Goal: Task Accomplishment & Management: Complete application form

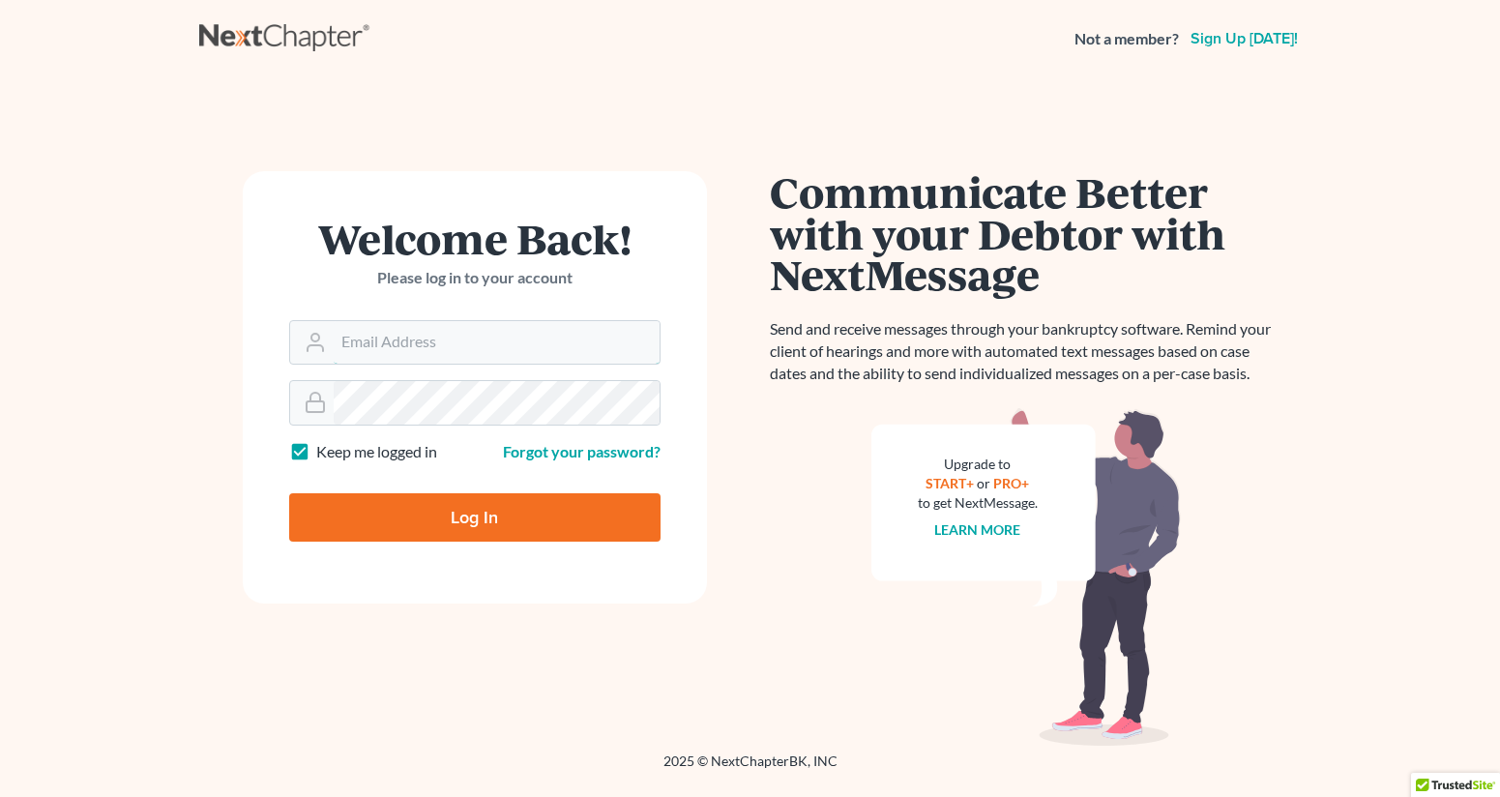
type input "[EMAIL_ADDRESS][DOMAIN_NAME]"
click at [474, 516] on input "Log In" at bounding box center [474, 517] width 371 height 48
type input "Thinking..."
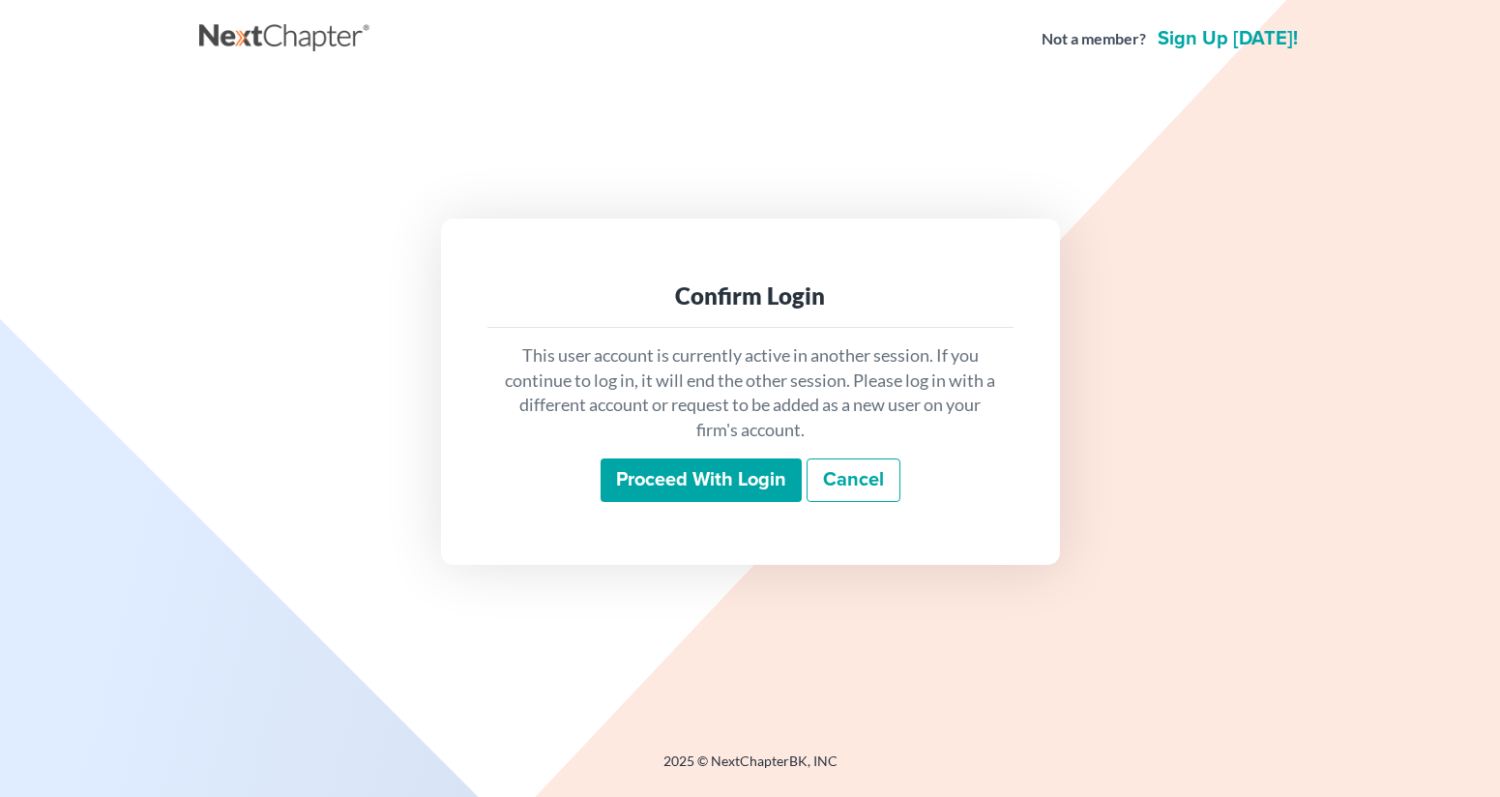
click at [676, 471] on input "Proceed with login" at bounding box center [701, 481] width 201 height 45
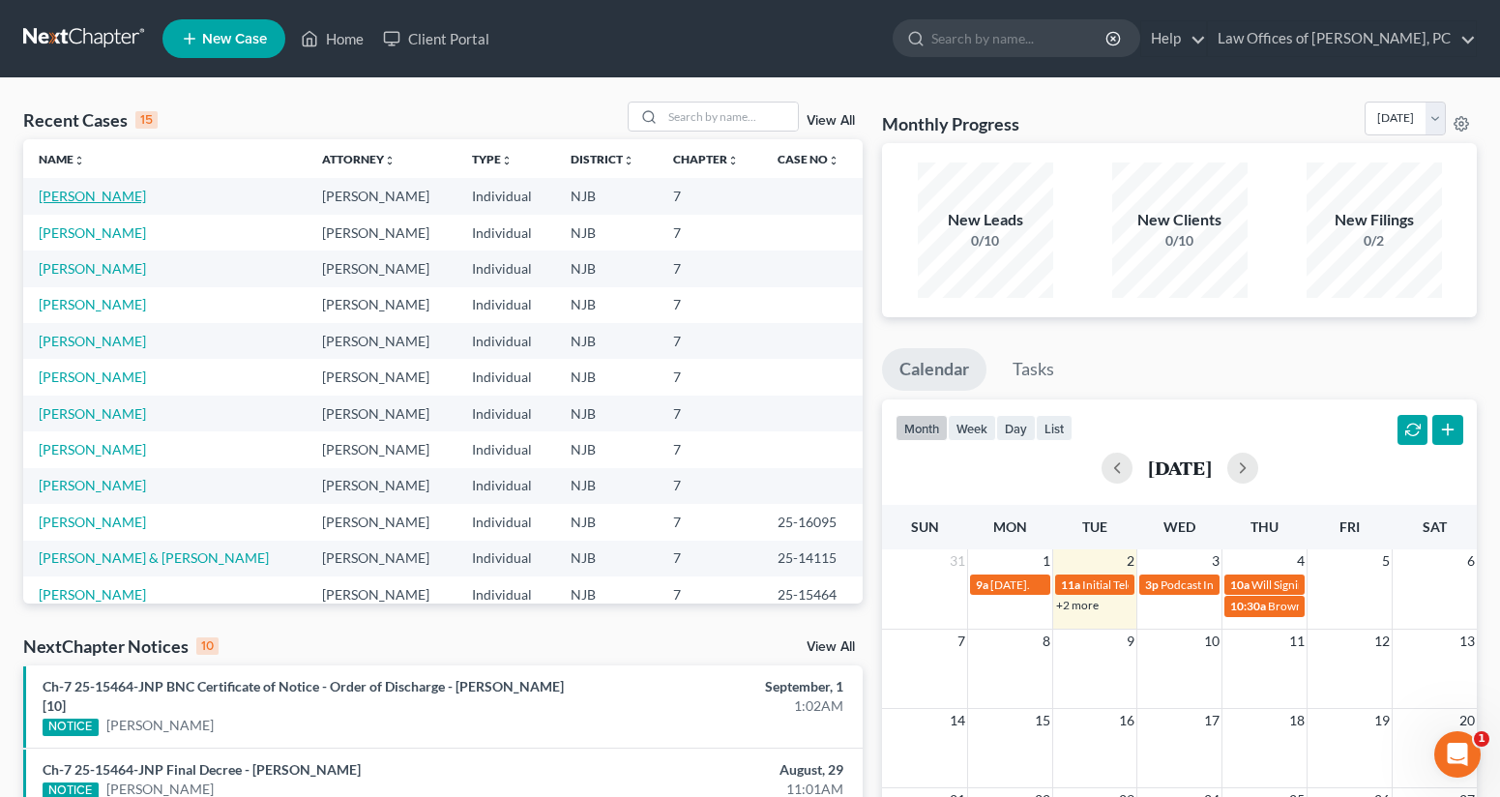
click at [106, 203] on link "[PERSON_NAME]" at bounding box center [92, 196] width 107 height 16
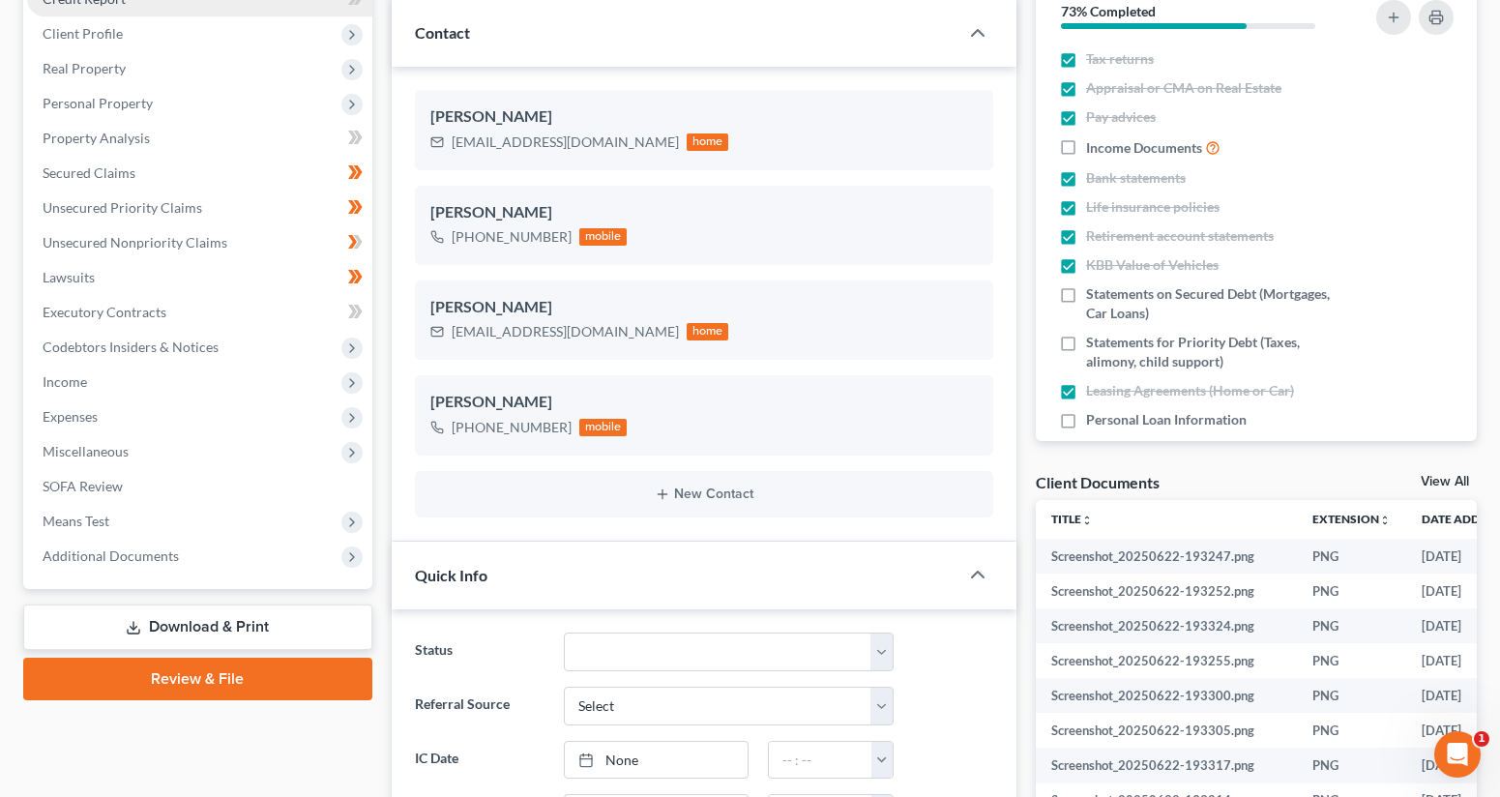
scroll to position [258, 0]
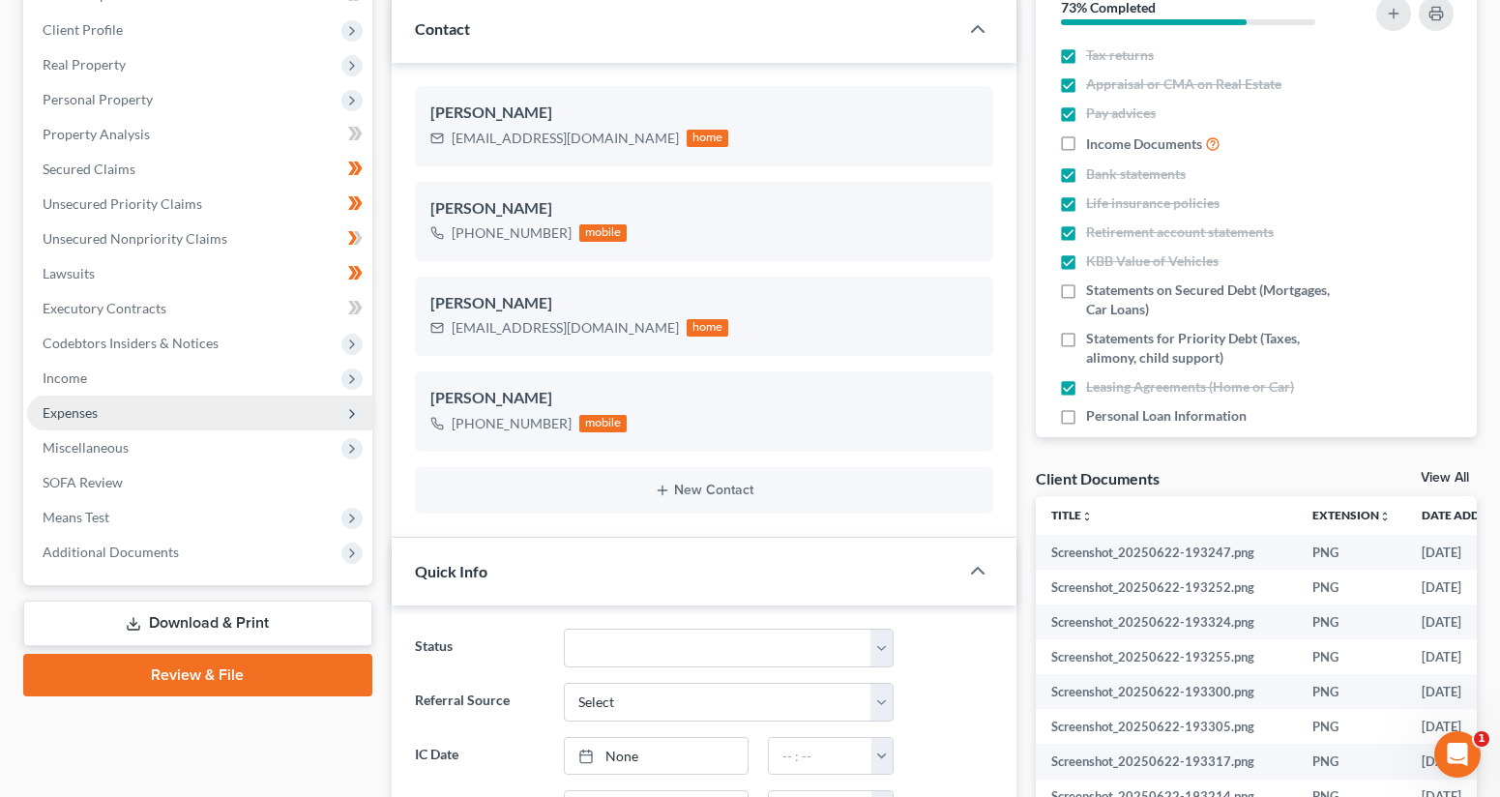
click at [224, 407] on span "Expenses" at bounding box center [199, 413] width 345 height 35
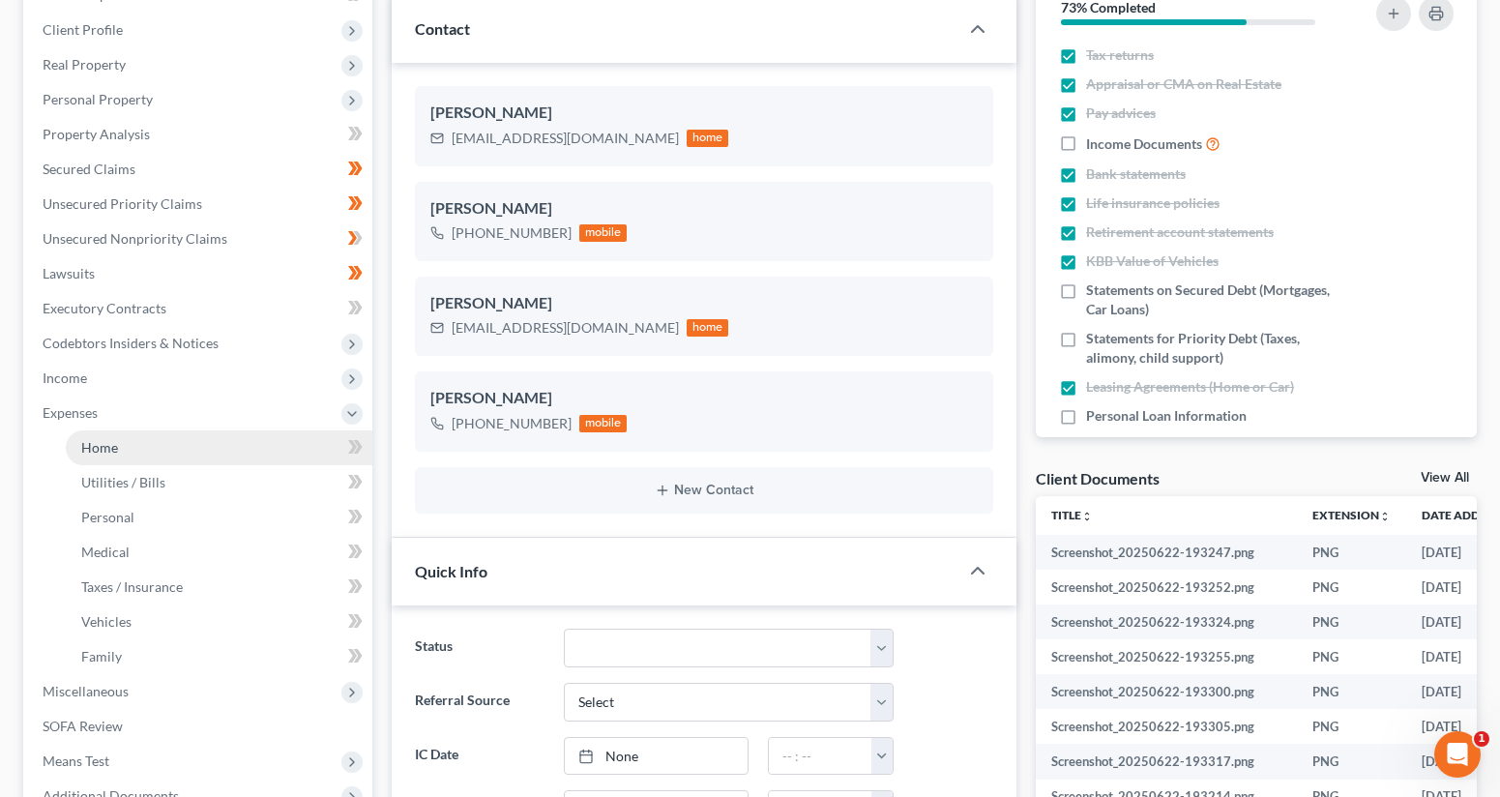
click at [239, 436] on link "Home" at bounding box center [219, 447] width 307 height 35
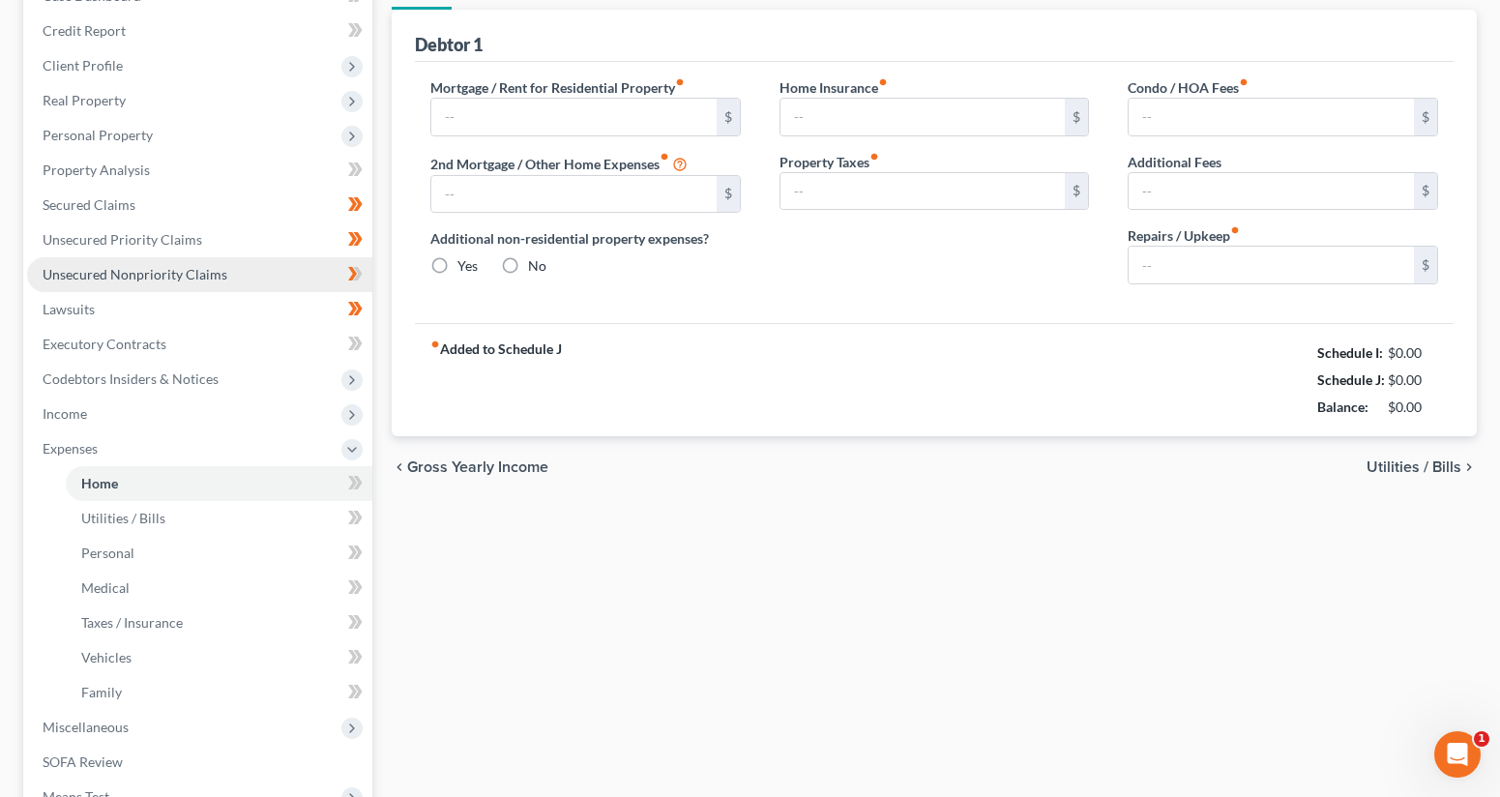
type input "2,200.00"
type input "0.00"
radio input "true"
type input "68.00"
type input "0.00"
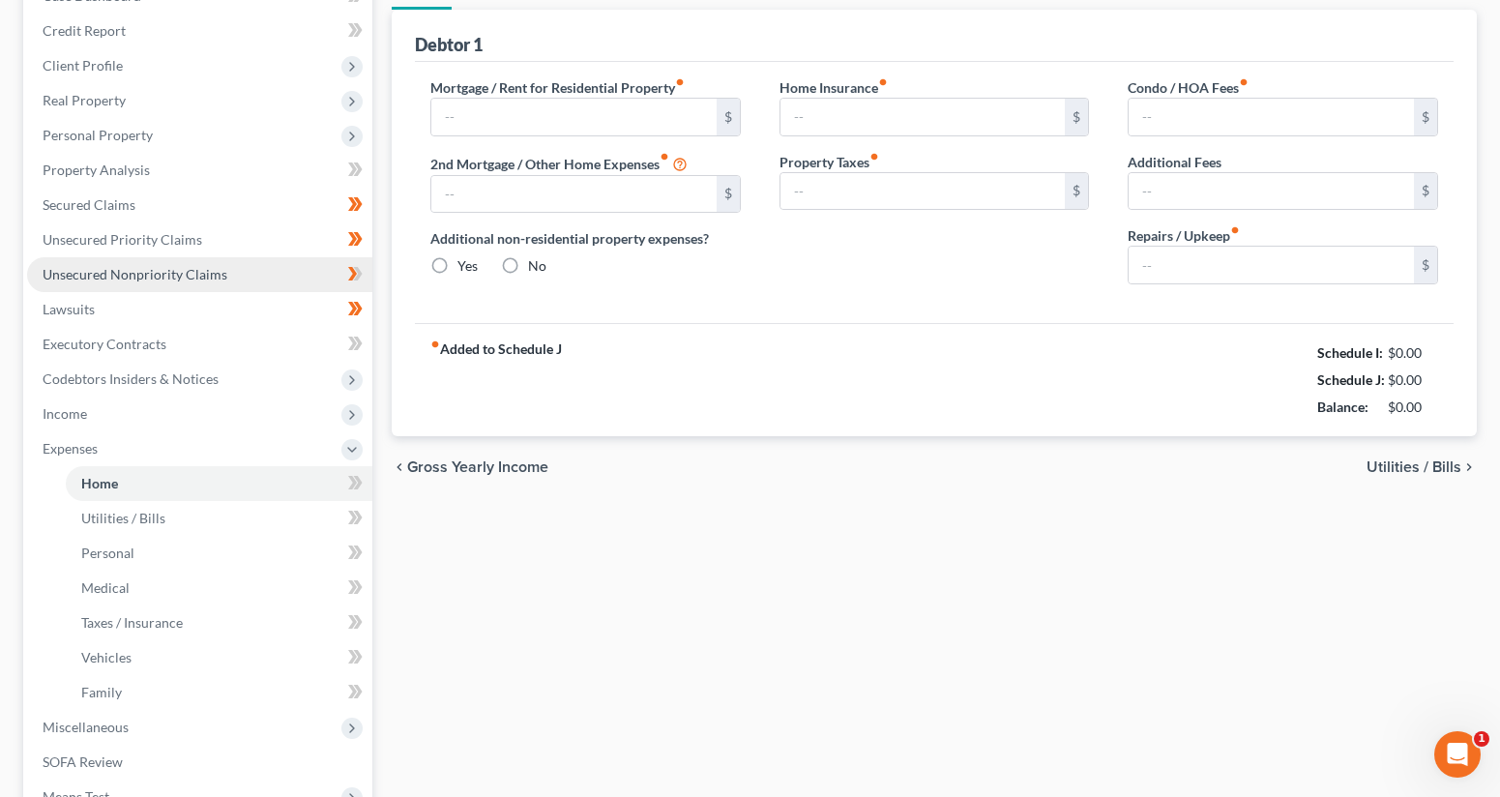
type input "0.00"
type input "50.00"
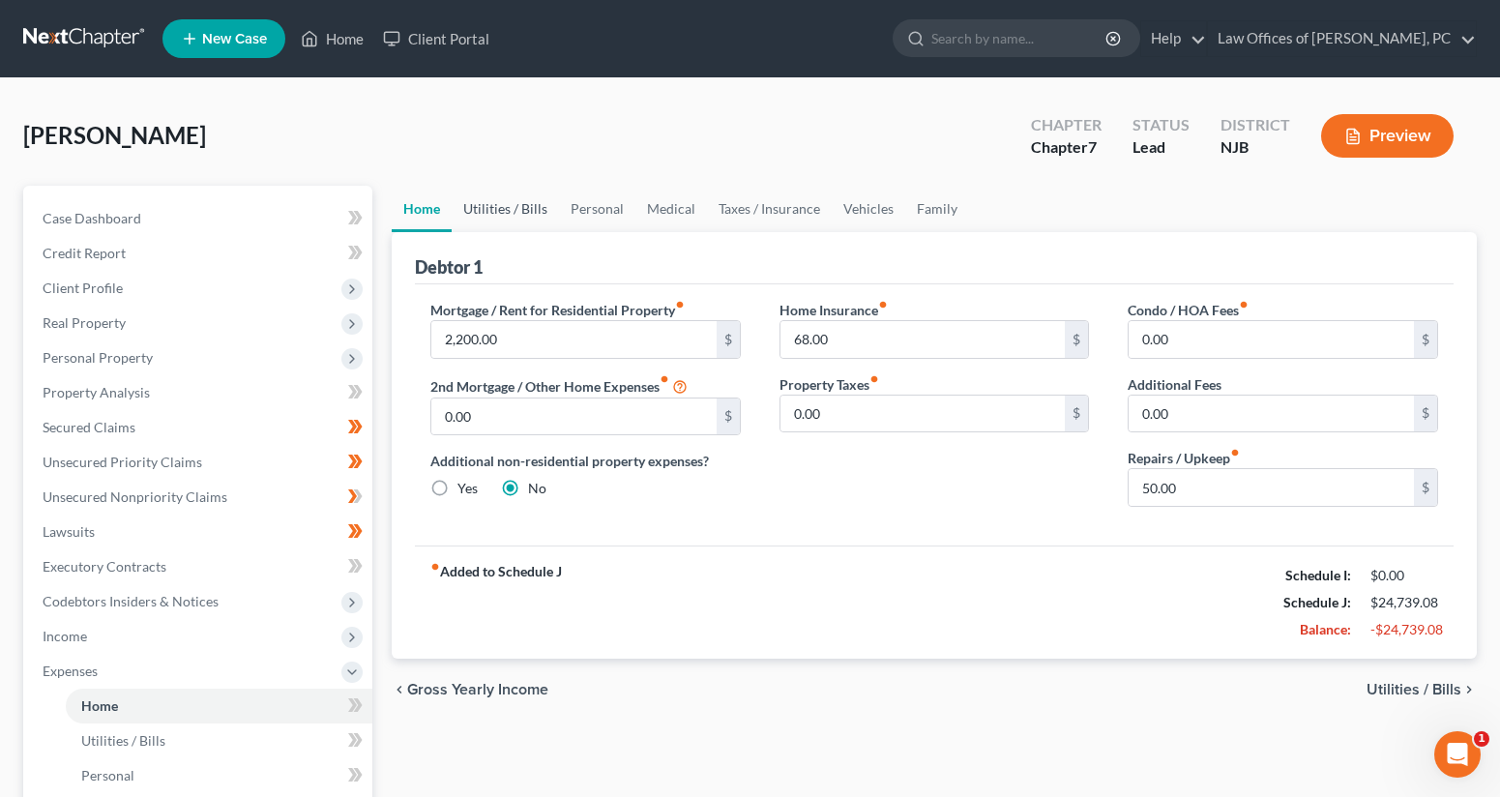
click at [512, 209] on link "Utilities / Bills" at bounding box center [505, 209] width 107 height 46
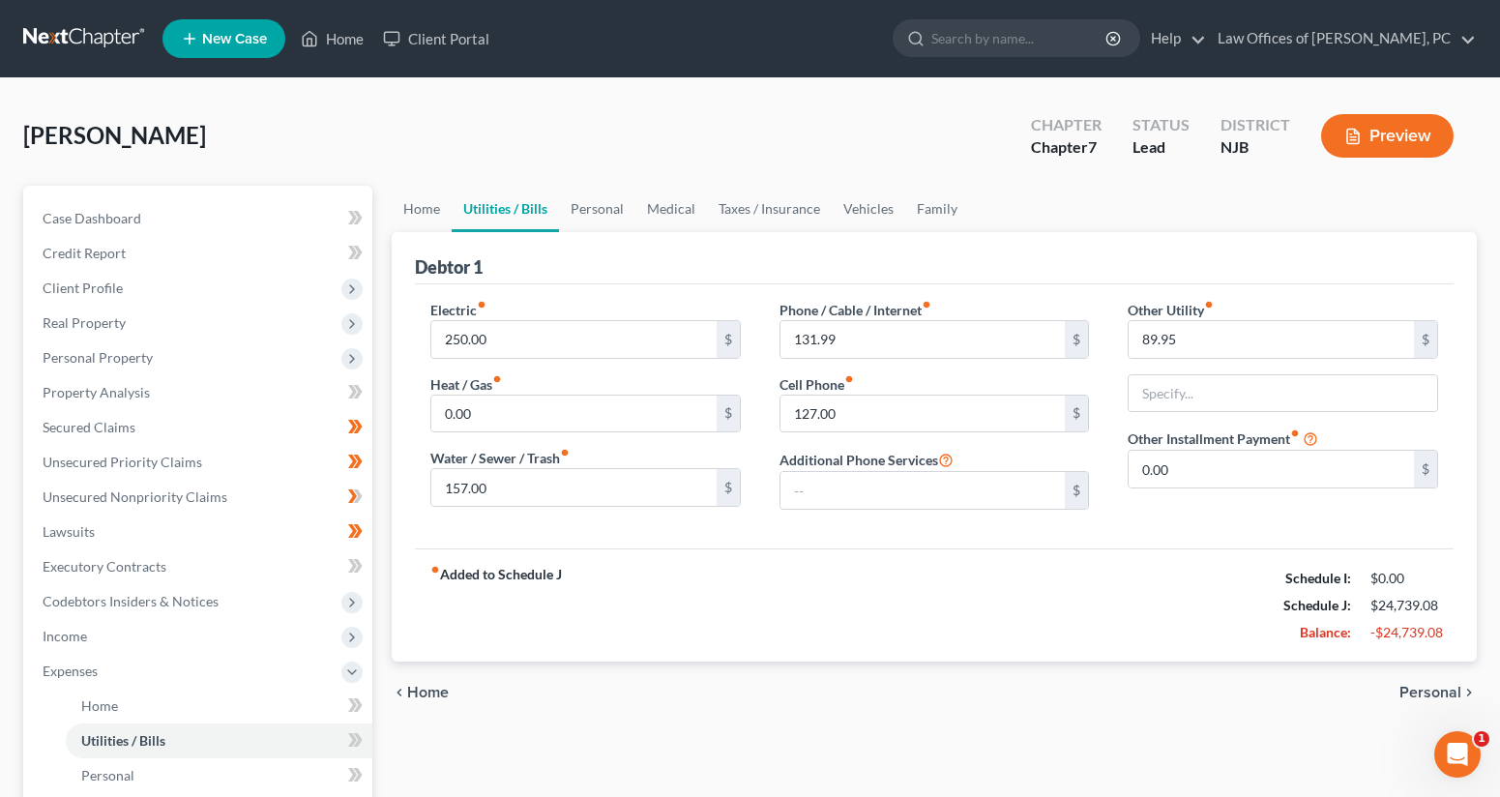
click at [512, 209] on link "Utilities / Bills" at bounding box center [505, 209] width 107 height 46
click at [611, 218] on link "Personal" at bounding box center [597, 209] width 76 height 46
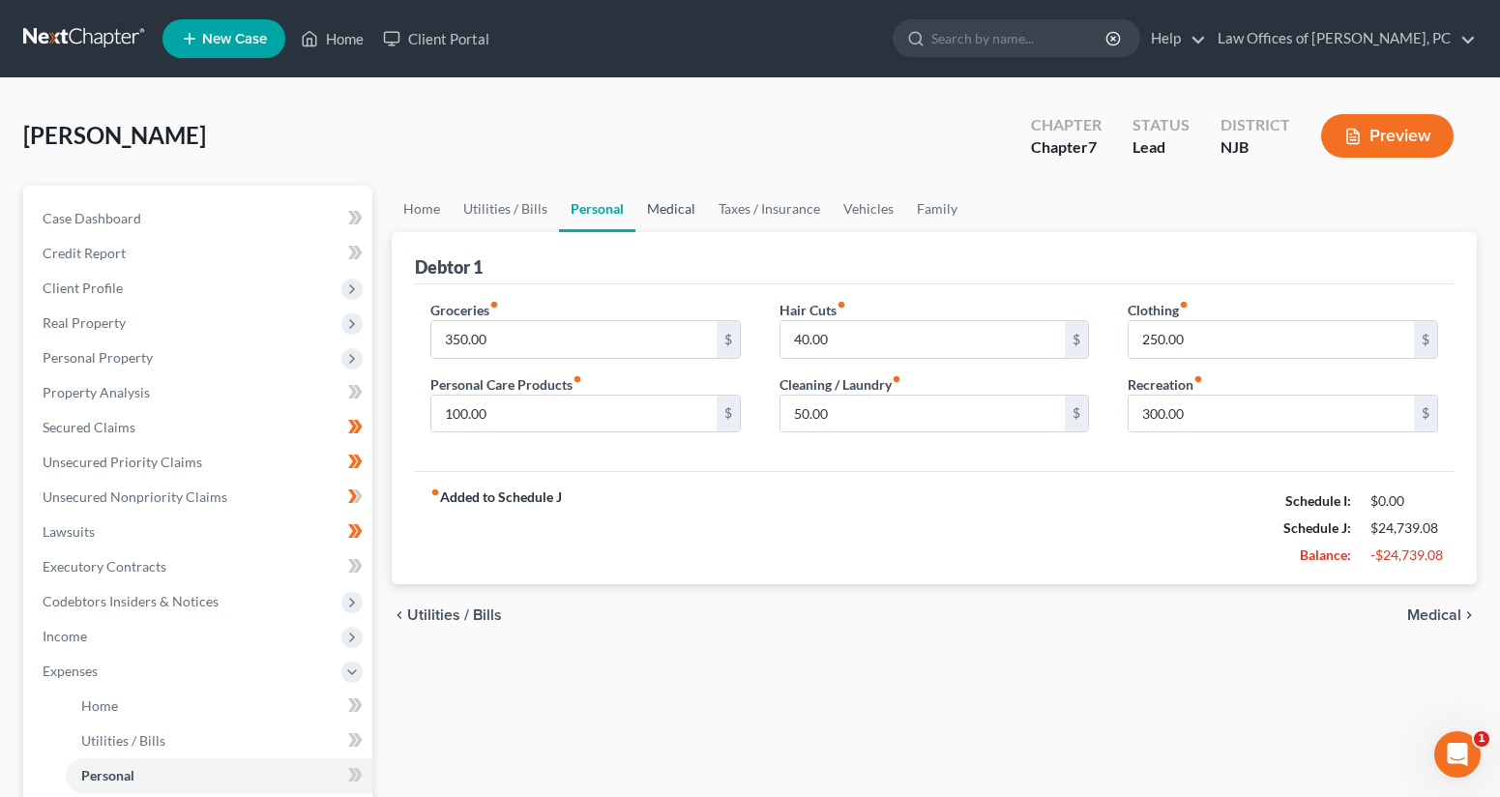
click at [659, 215] on link "Medical" at bounding box center [672, 209] width 72 height 46
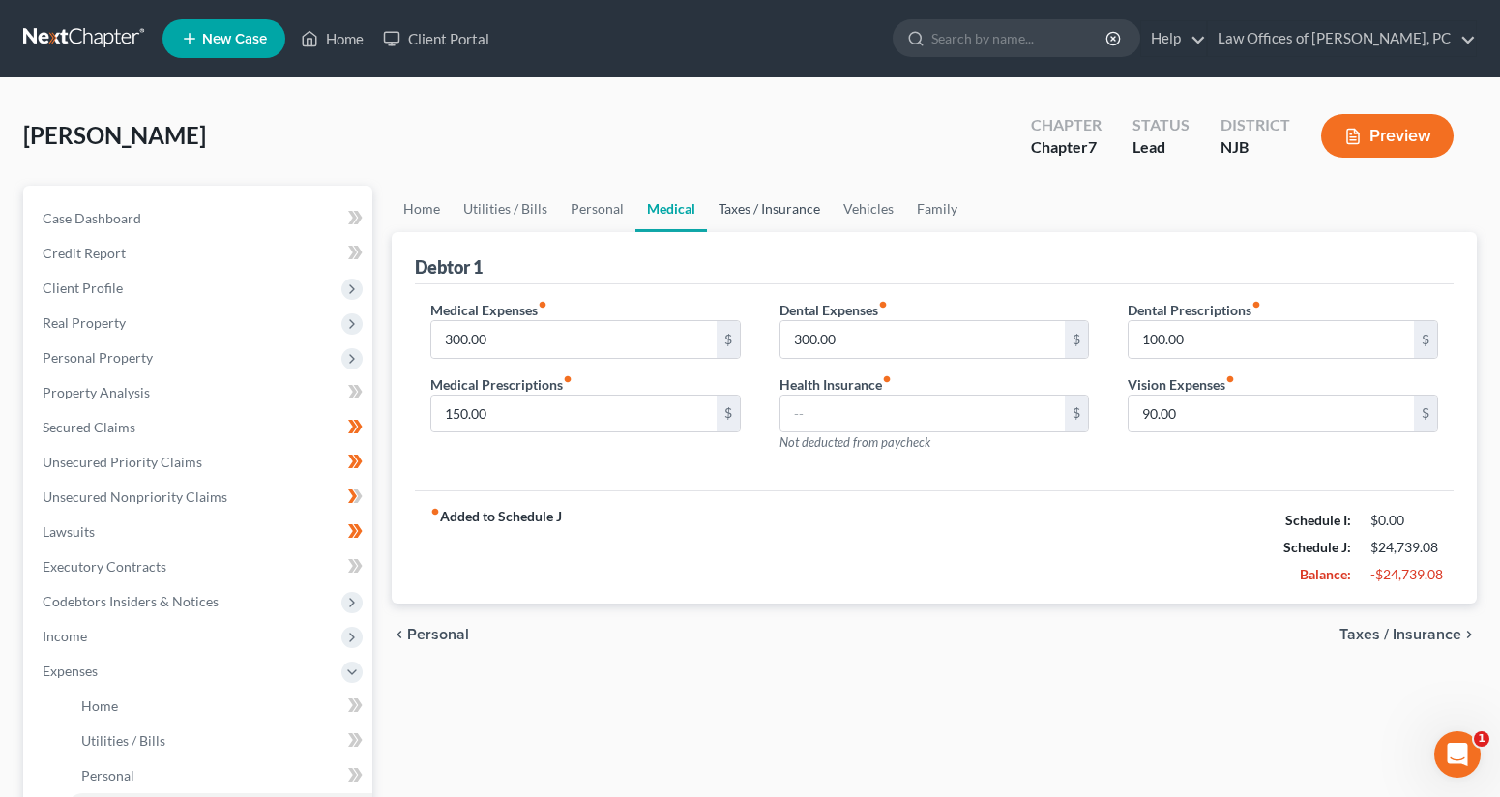
click at [731, 212] on link "Taxes / Insurance" at bounding box center [769, 209] width 125 height 46
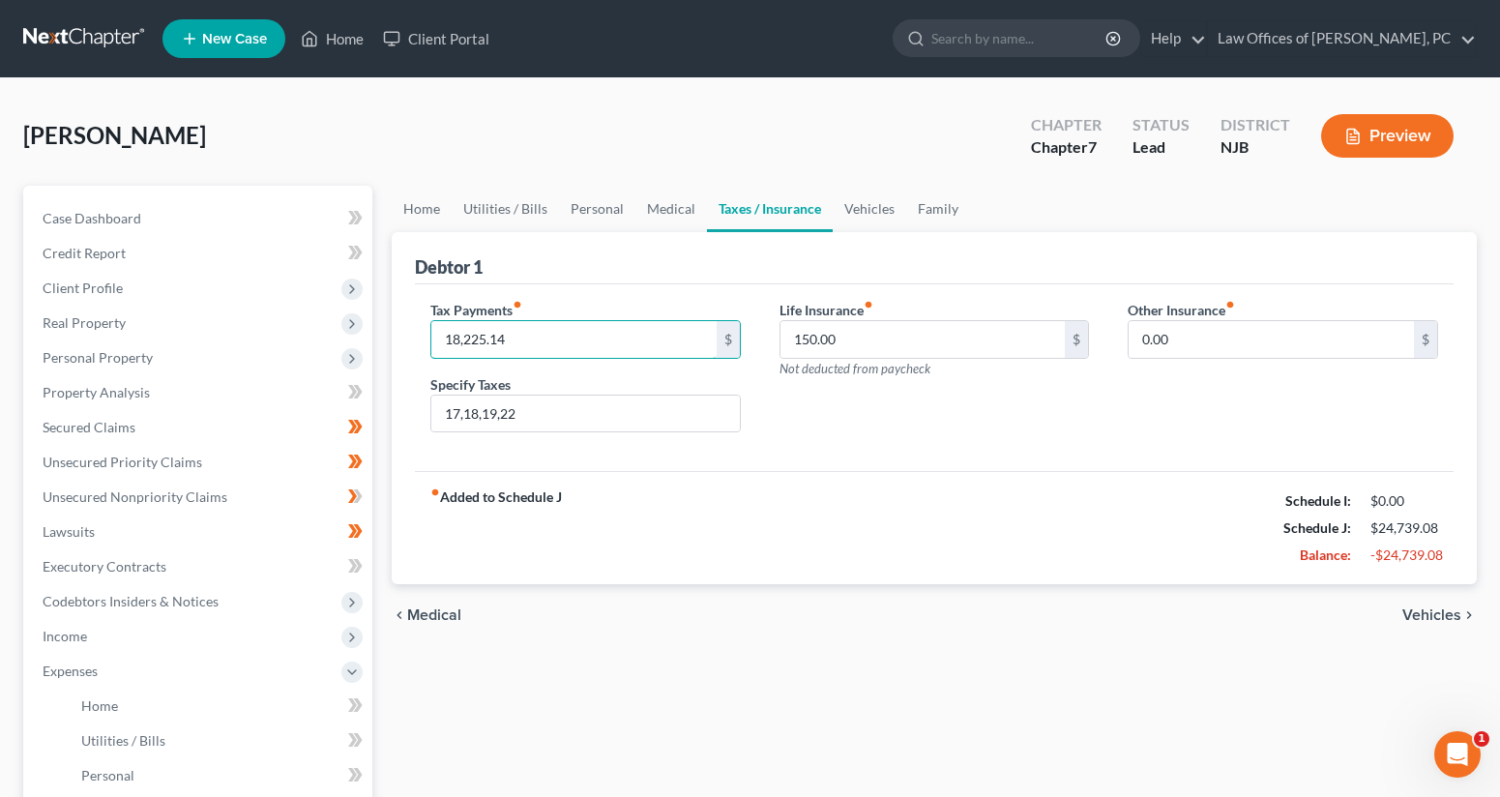
drag, startPoint x: 587, startPoint y: 345, endPoint x: 406, endPoint y: 331, distance: 181.5
click at [406, 331] on div "Debtor 1 Tax Payments fiber_manual_record 18,225.14 $ Specify Taxes 17,18,19,22…" at bounding box center [934, 408] width 1085 height 353
type input "0"
click at [865, 215] on link "Vehicles" at bounding box center [870, 209] width 74 height 46
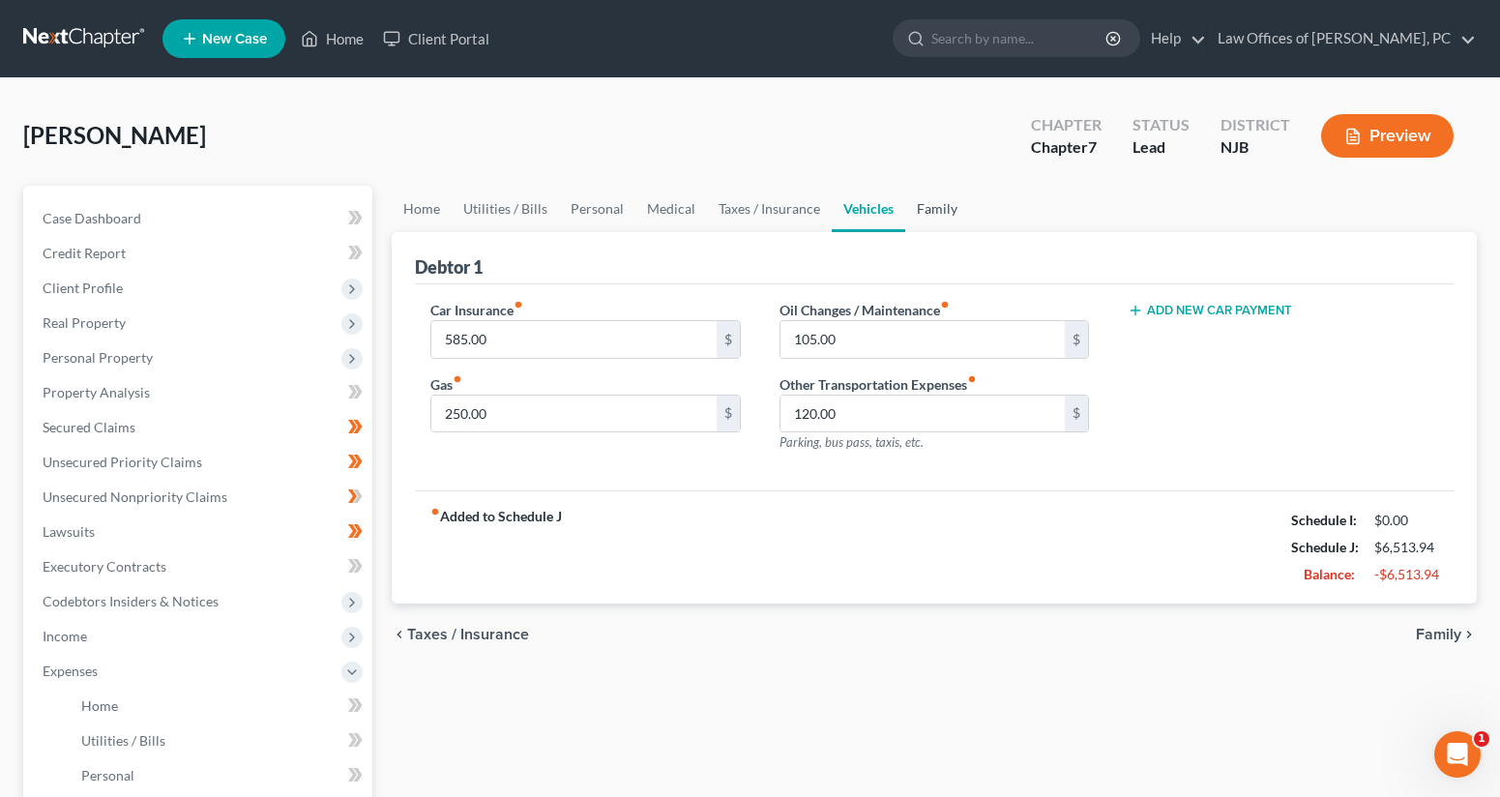
click at [935, 216] on link "Family" at bounding box center [937, 209] width 64 height 46
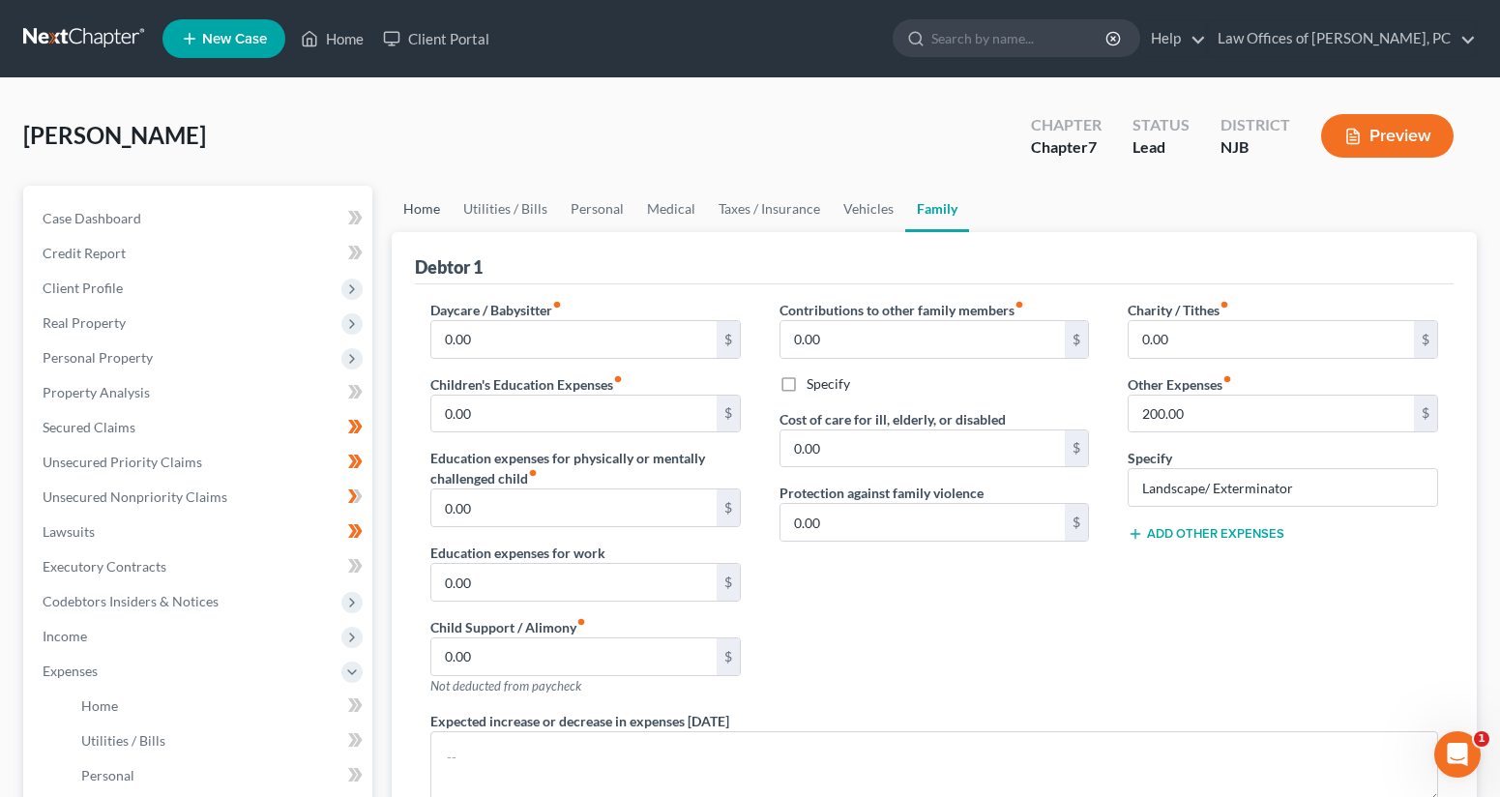
click at [423, 217] on link "Home" at bounding box center [422, 209] width 60 height 46
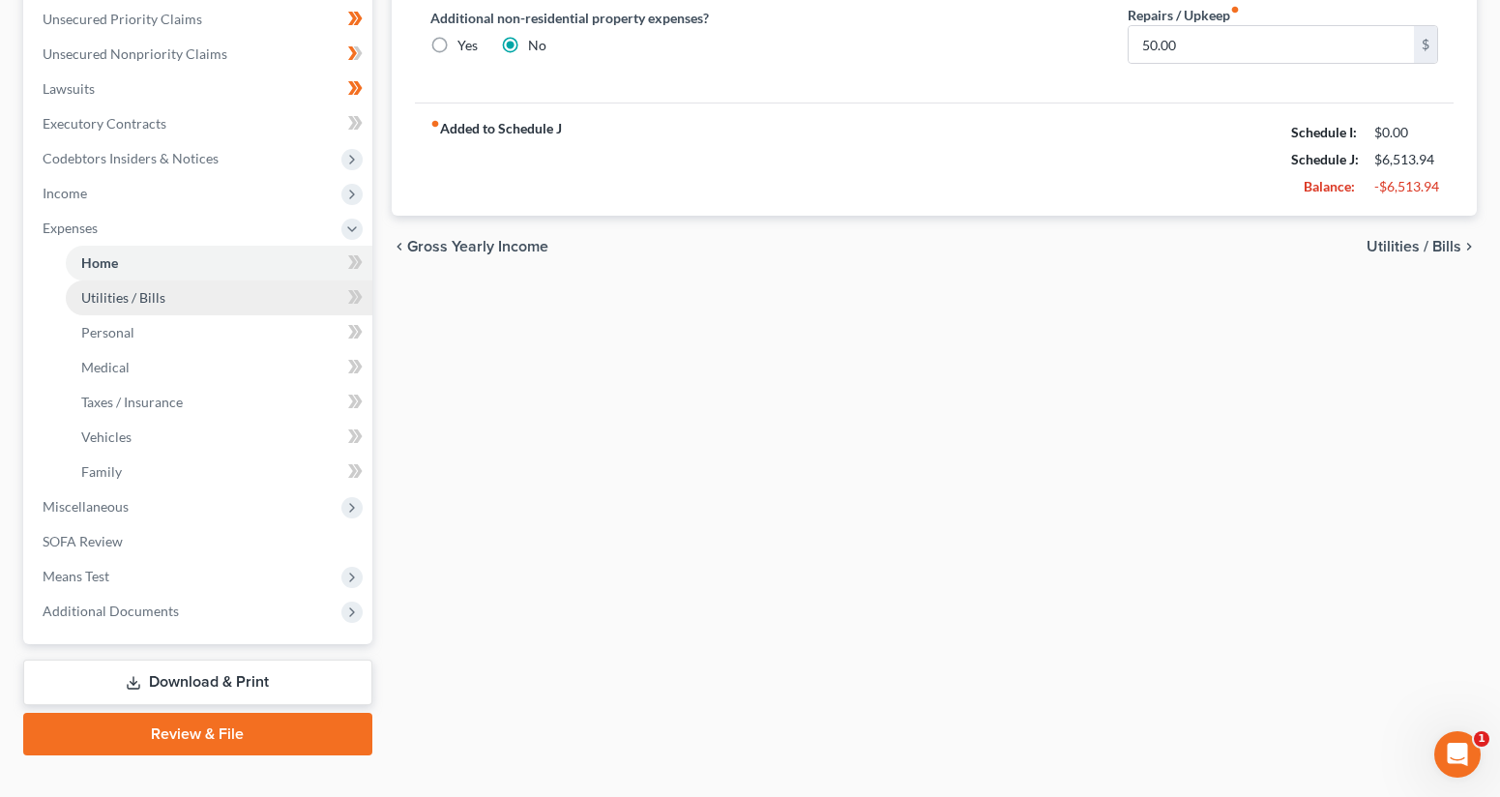
scroll to position [444, 0]
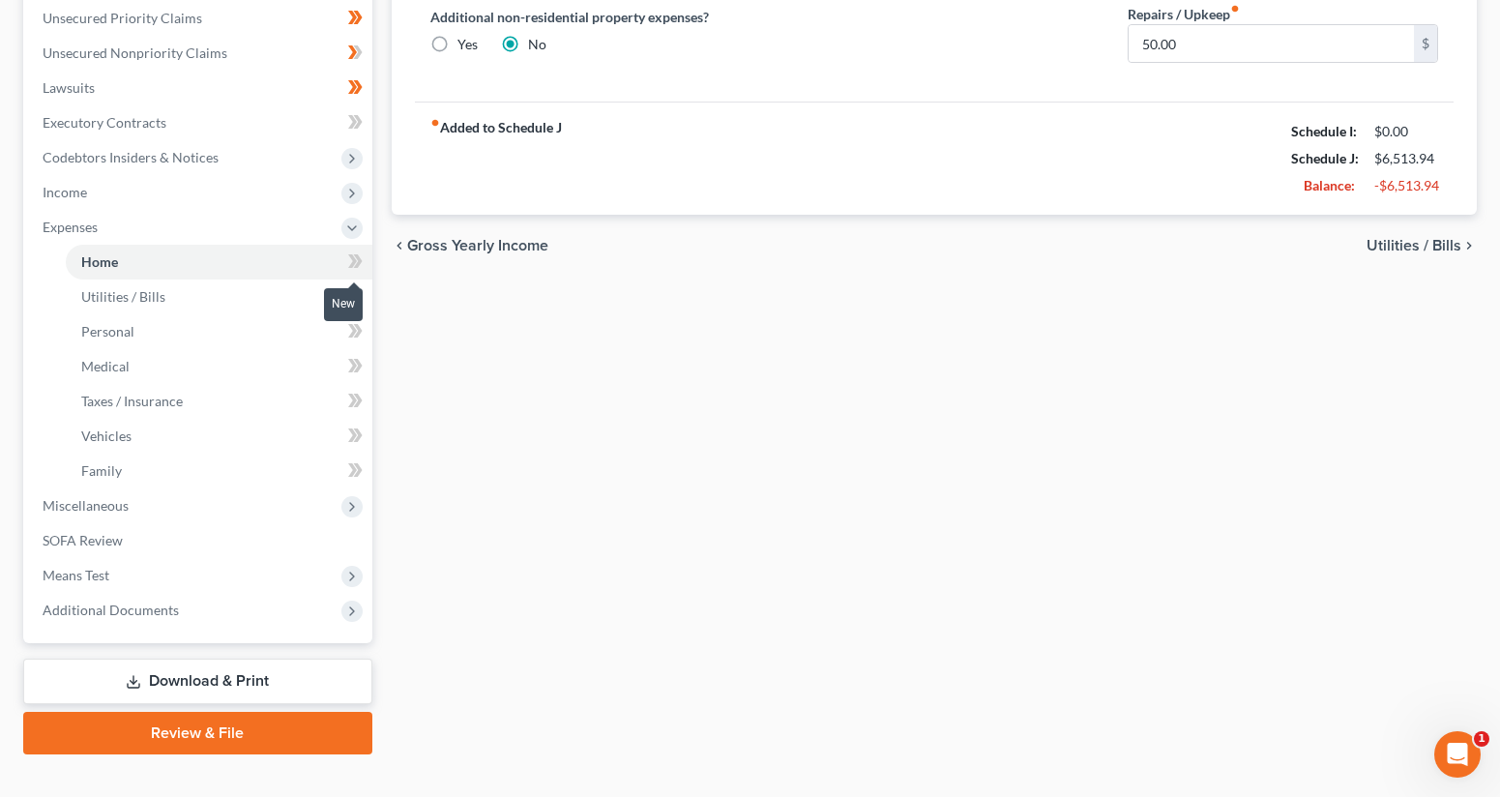
click at [346, 257] on span at bounding box center [356, 264] width 34 height 29
click at [350, 299] on icon at bounding box center [355, 296] width 15 height 24
click at [348, 329] on icon at bounding box center [355, 331] width 15 height 24
click at [350, 366] on icon at bounding box center [355, 366] width 15 height 24
drag, startPoint x: 353, startPoint y: 400, endPoint x: 353, endPoint y: 420, distance: 20.3
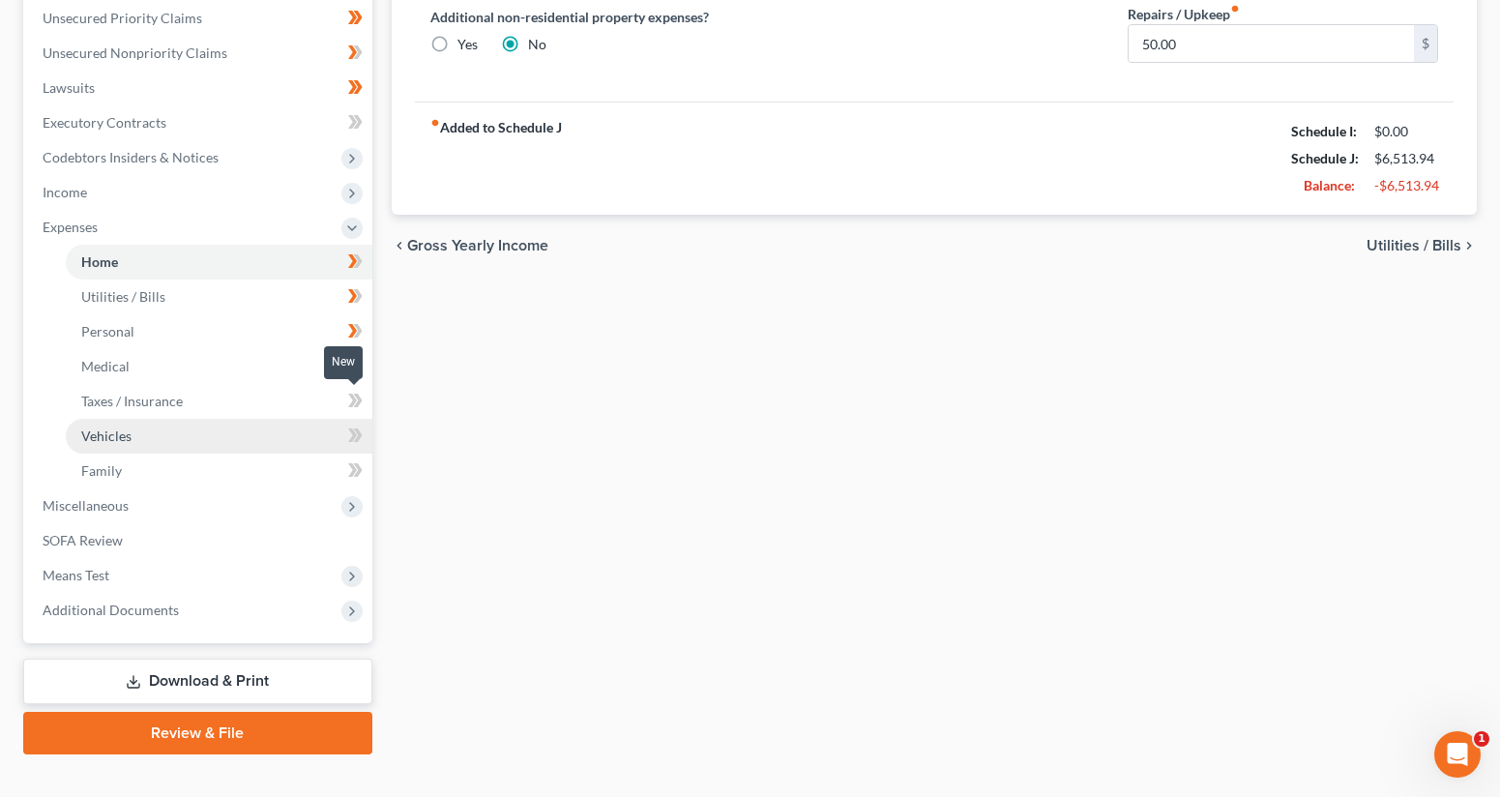
click at [353, 400] on icon at bounding box center [352, 401] width 9 height 14
click at [352, 439] on icon at bounding box center [352, 436] width 9 height 14
click at [352, 470] on icon at bounding box center [355, 471] width 15 height 24
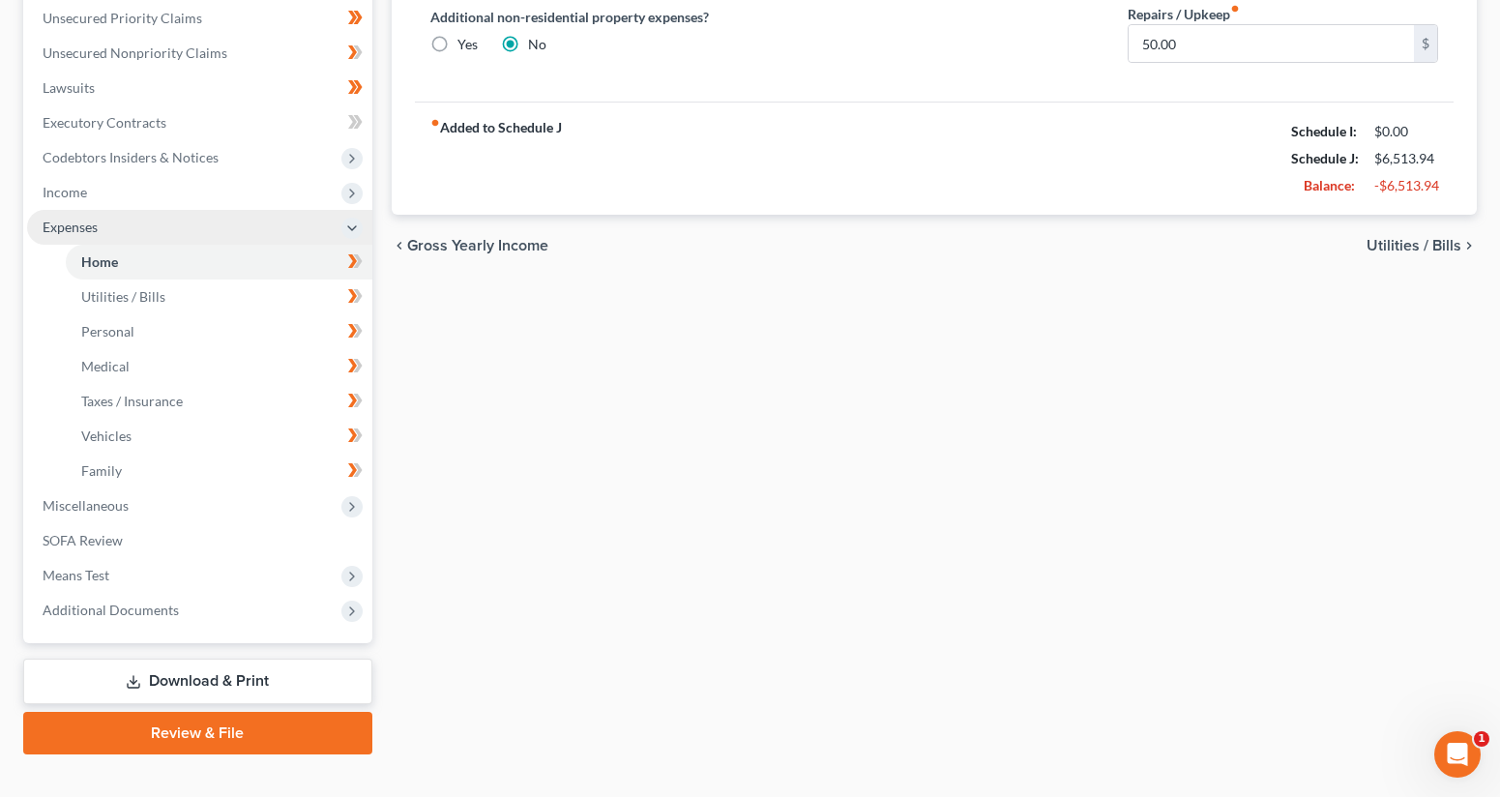
click at [352, 227] on icon at bounding box center [351, 228] width 15 height 15
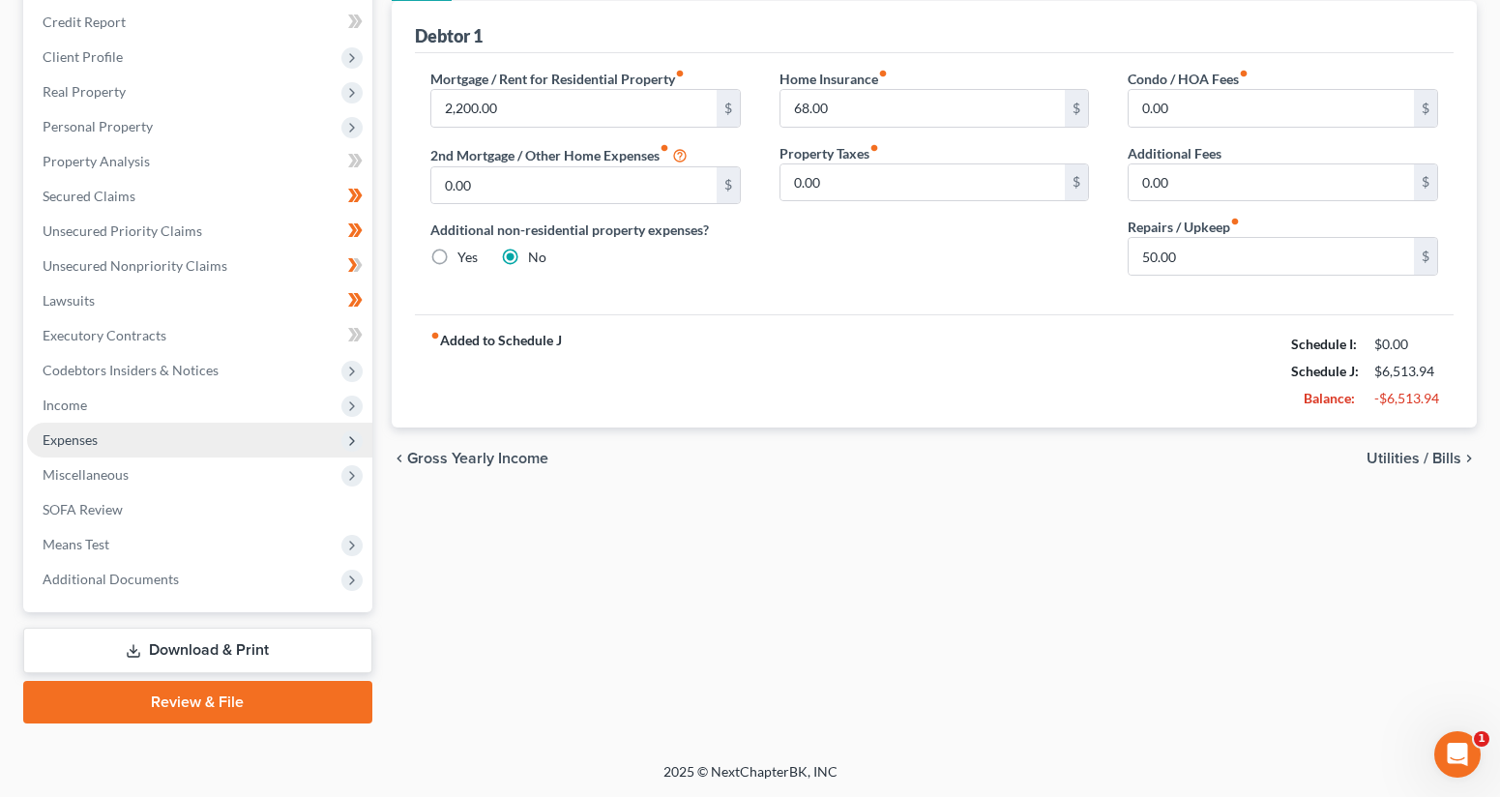
scroll to position [231, 0]
